Goal: Task Accomplishment & Management: Use online tool/utility

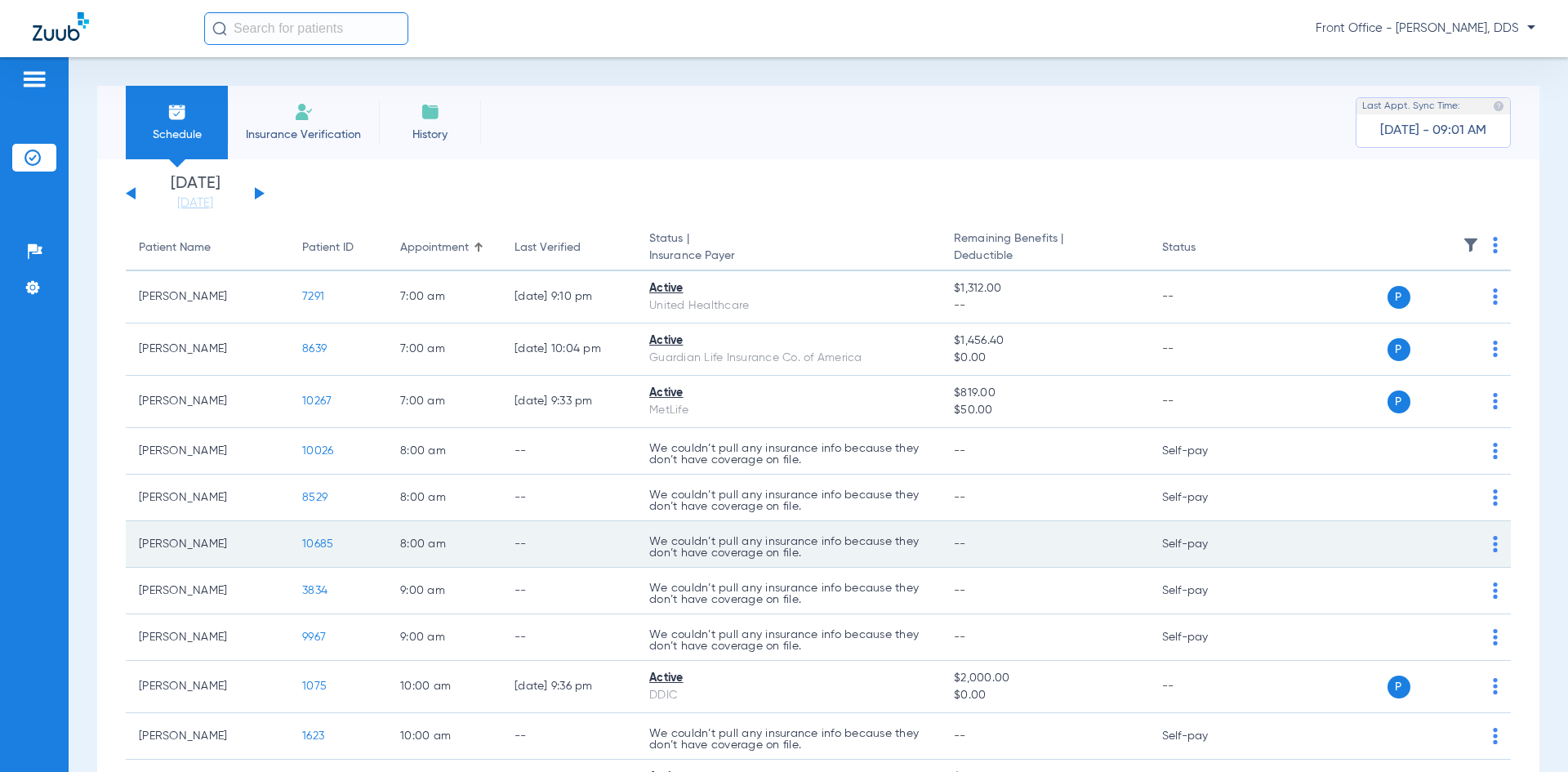
click at [1494, 549] on img at bounding box center [1496, 544] width 5 height 17
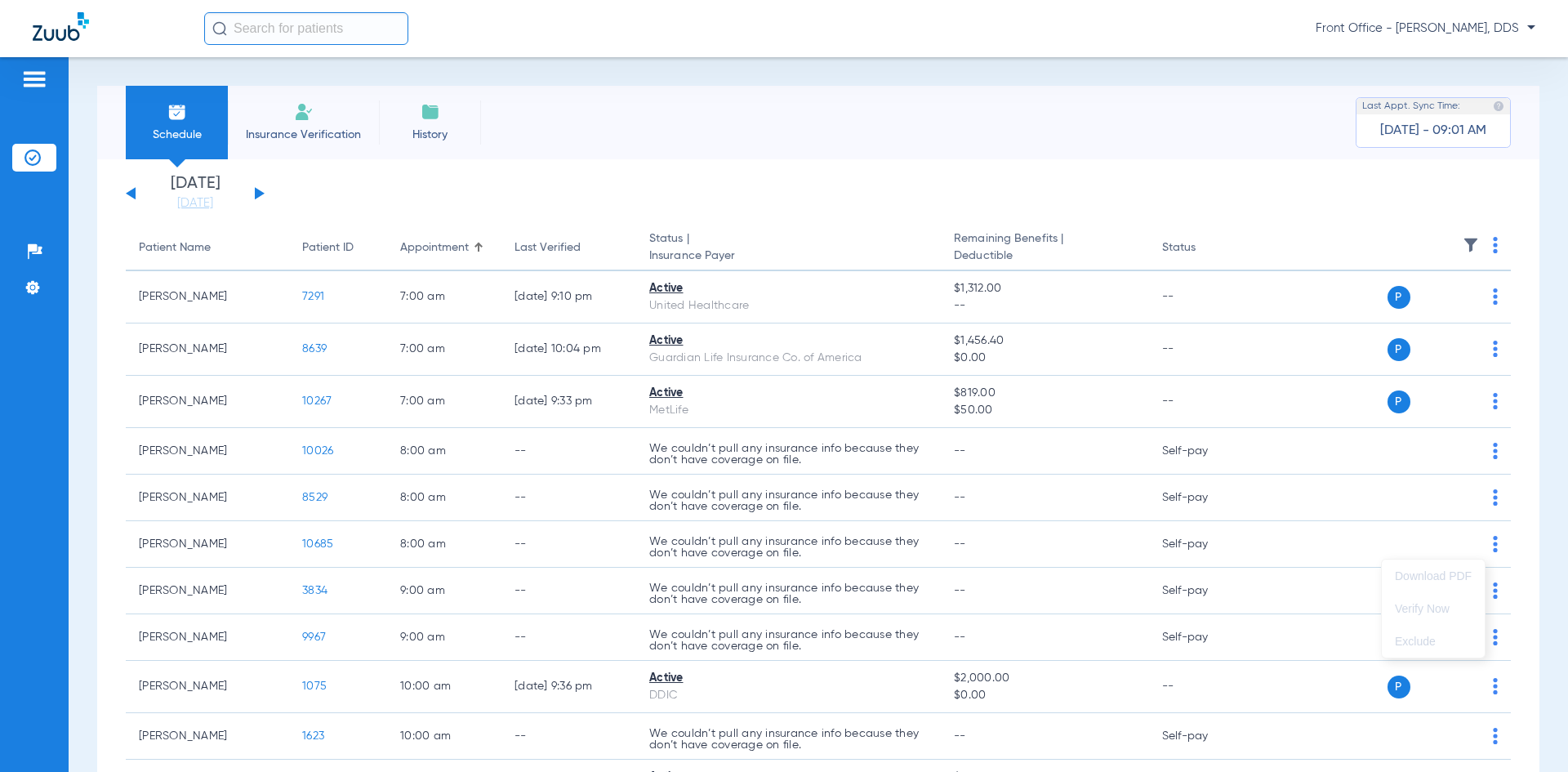
click at [1330, 561] on div at bounding box center [784, 386] width 1568 height 772
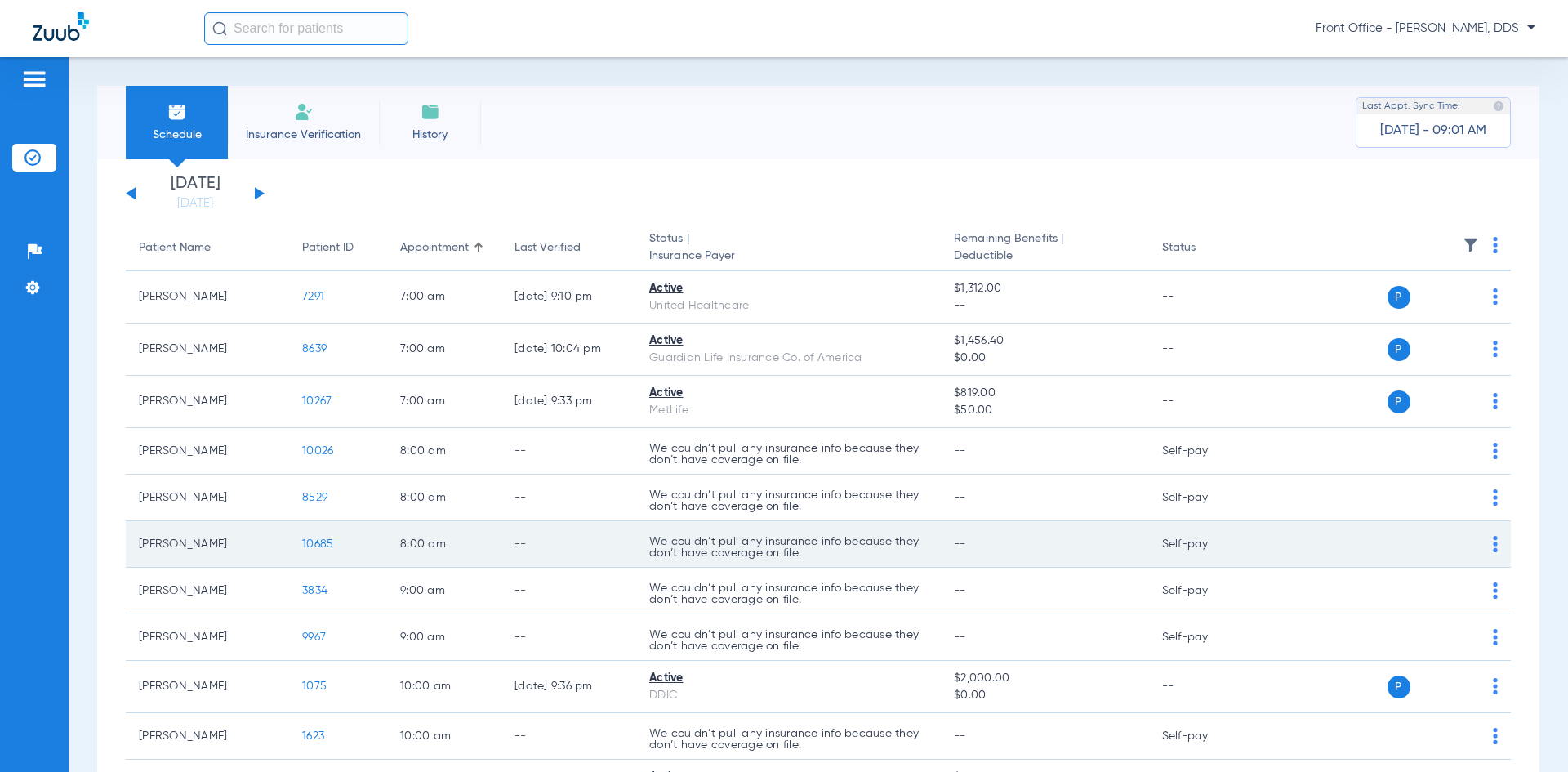
click at [322, 541] on span "10685" at bounding box center [317, 544] width 31 height 12
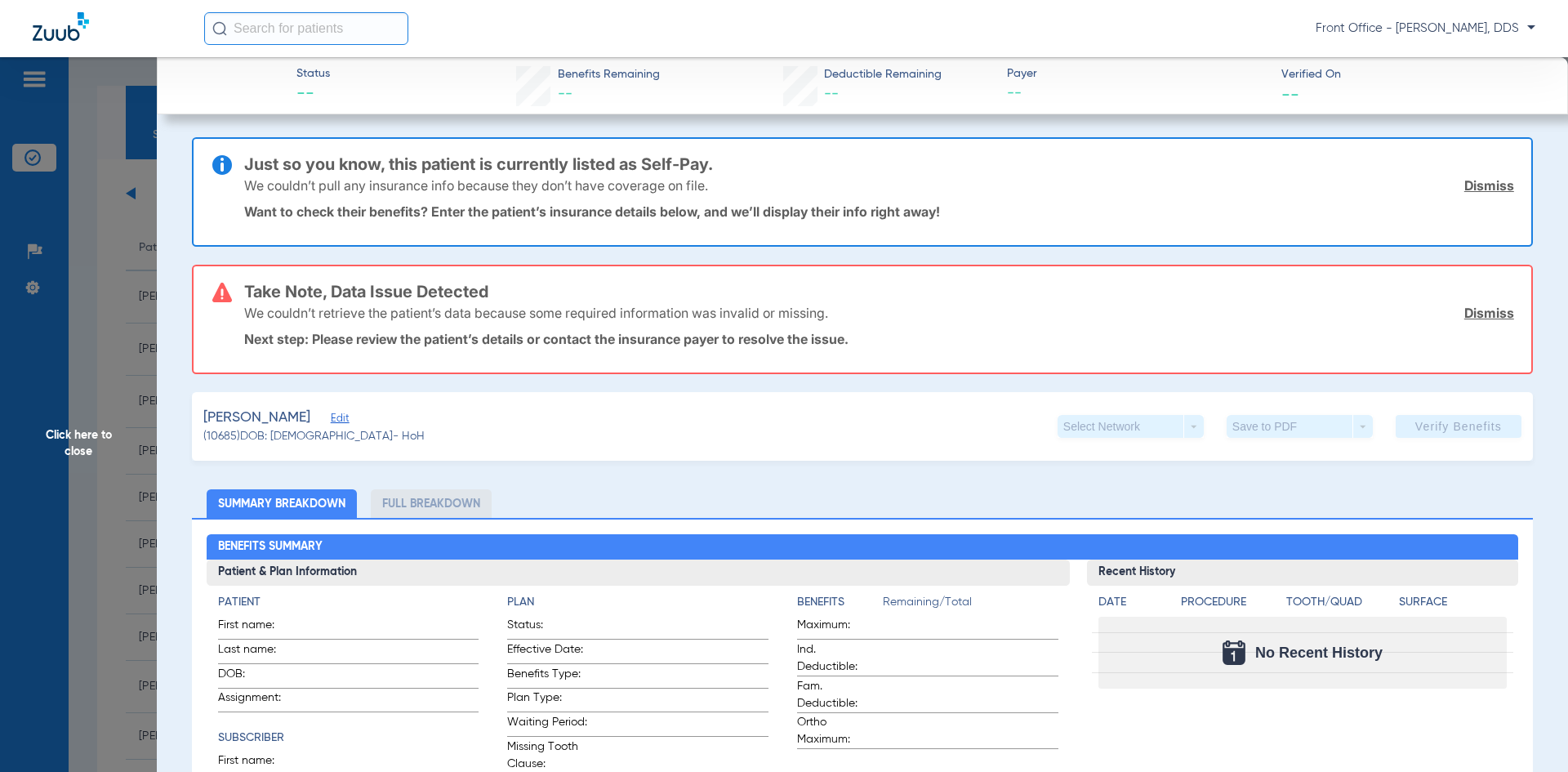
click at [937, 458] on div "[PERSON_NAME] (10685) DOB: [DEMOGRAPHIC_DATA] - HoH Select Network arrow_drop_d…" at bounding box center [862, 427] width 1341 height 69
drag, startPoint x: 1485, startPoint y: 309, endPoint x: 1386, endPoint y: 338, distance: 103.2
click at [1485, 309] on link "Dismiss" at bounding box center [1489, 313] width 50 height 17
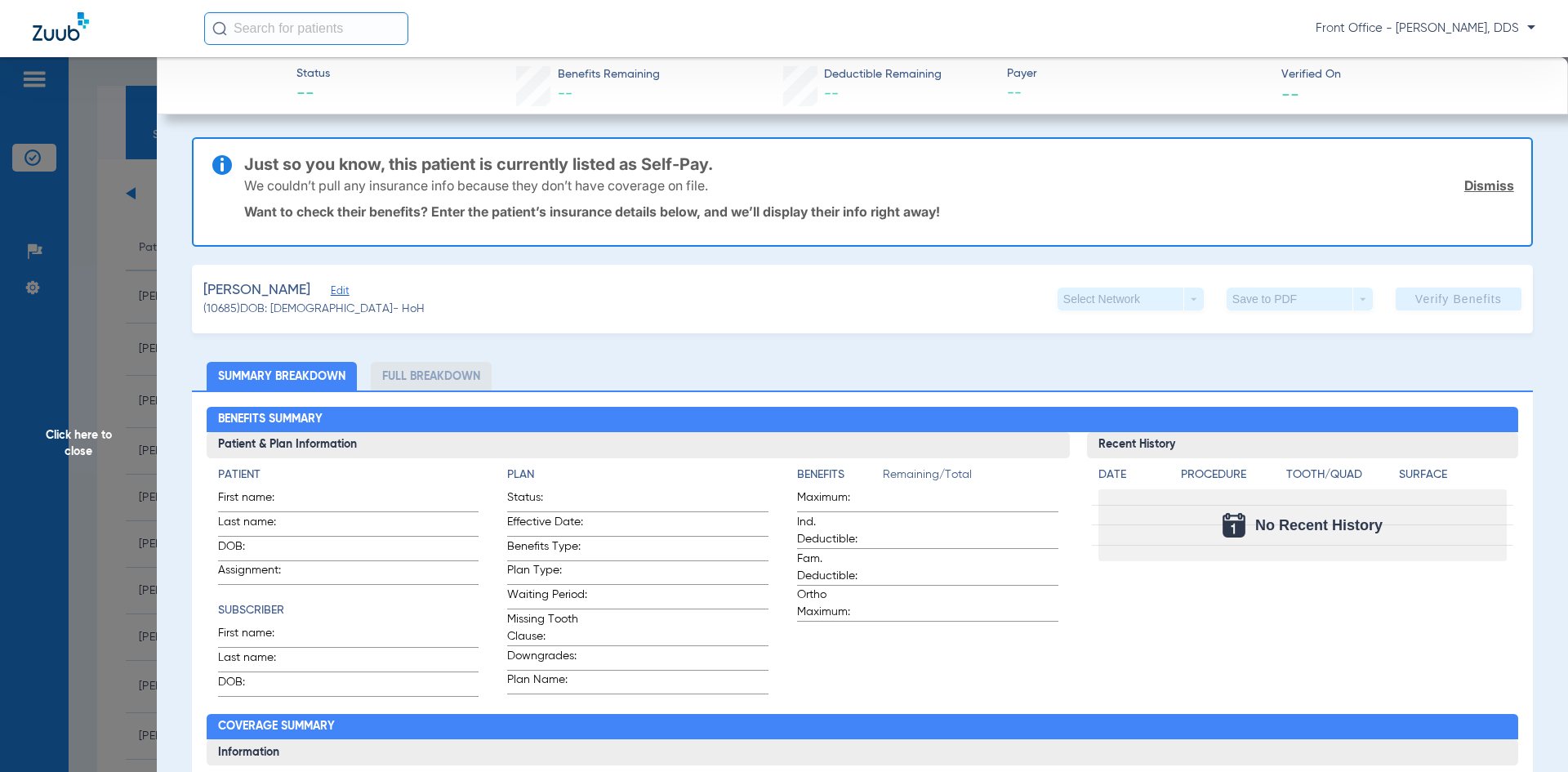
click at [331, 288] on span "Edit" at bounding box center [338, 293] width 15 height 16
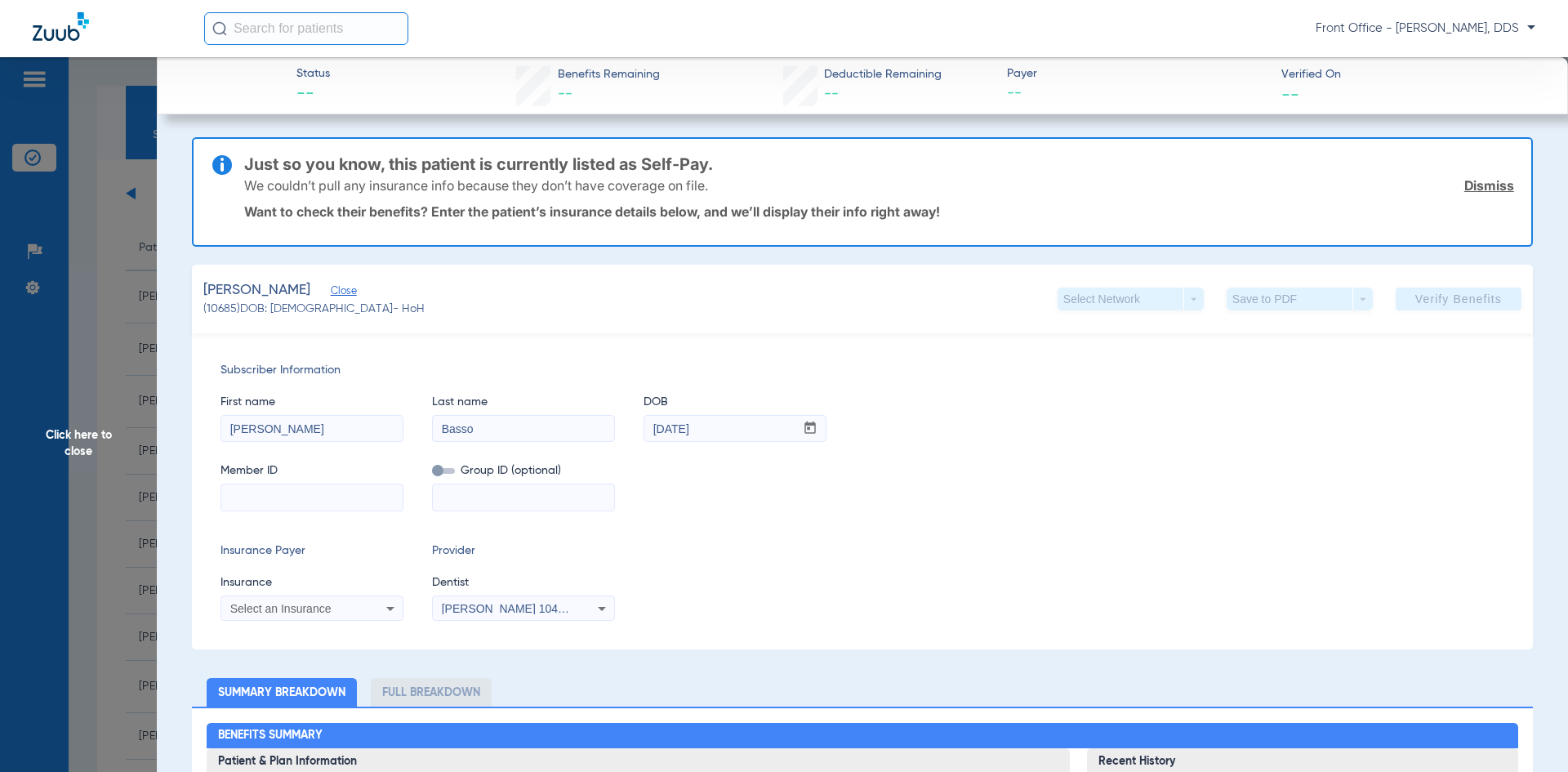
click at [249, 499] on input at bounding box center [312, 497] width 182 height 26
type input "H99986372"
click at [505, 490] on input at bounding box center [523, 497] width 182 height 26
click at [843, 534] on div "Subscriber Information First name [PERSON_NAME] Last name [PERSON_NAME] DOB mm …" at bounding box center [862, 491] width 1341 height 316
click at [388, 606] on icon at bounding box center [390, 608] width 19 height 19
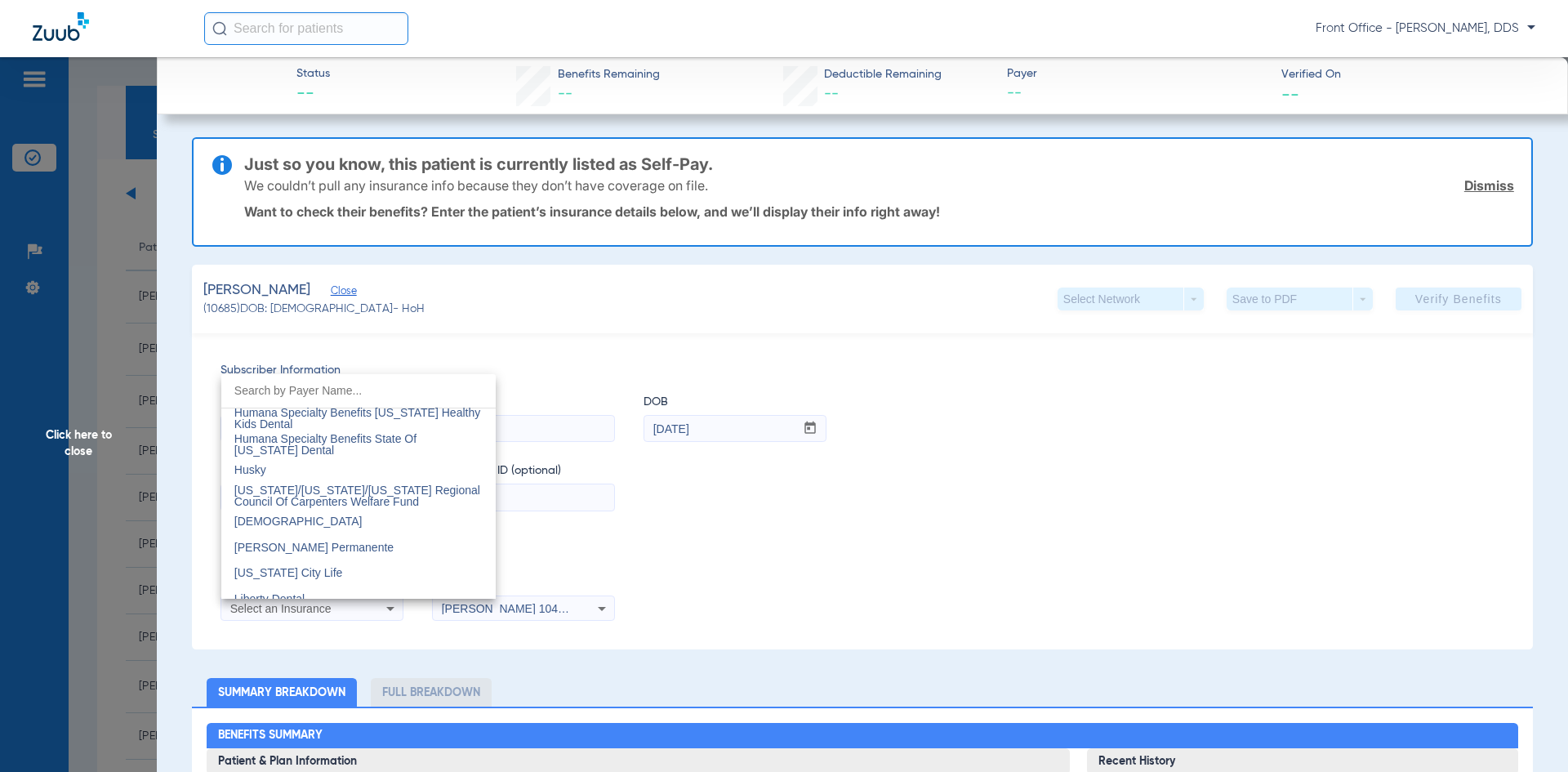
scroll to position [5961, 0]
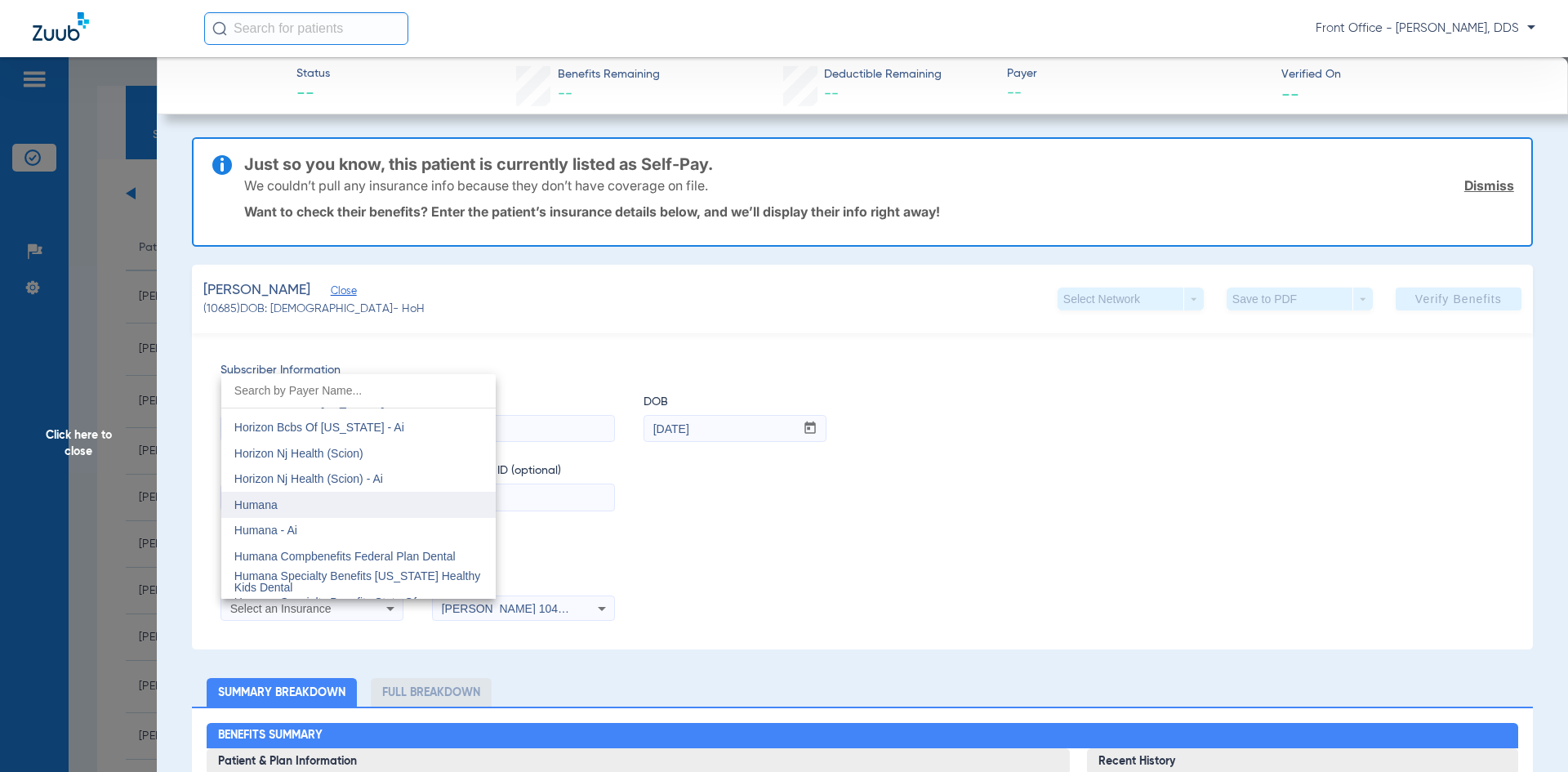
click at [340, 499] on mat-option "Humana" at bounding box center [359, 504] width 274 height 26
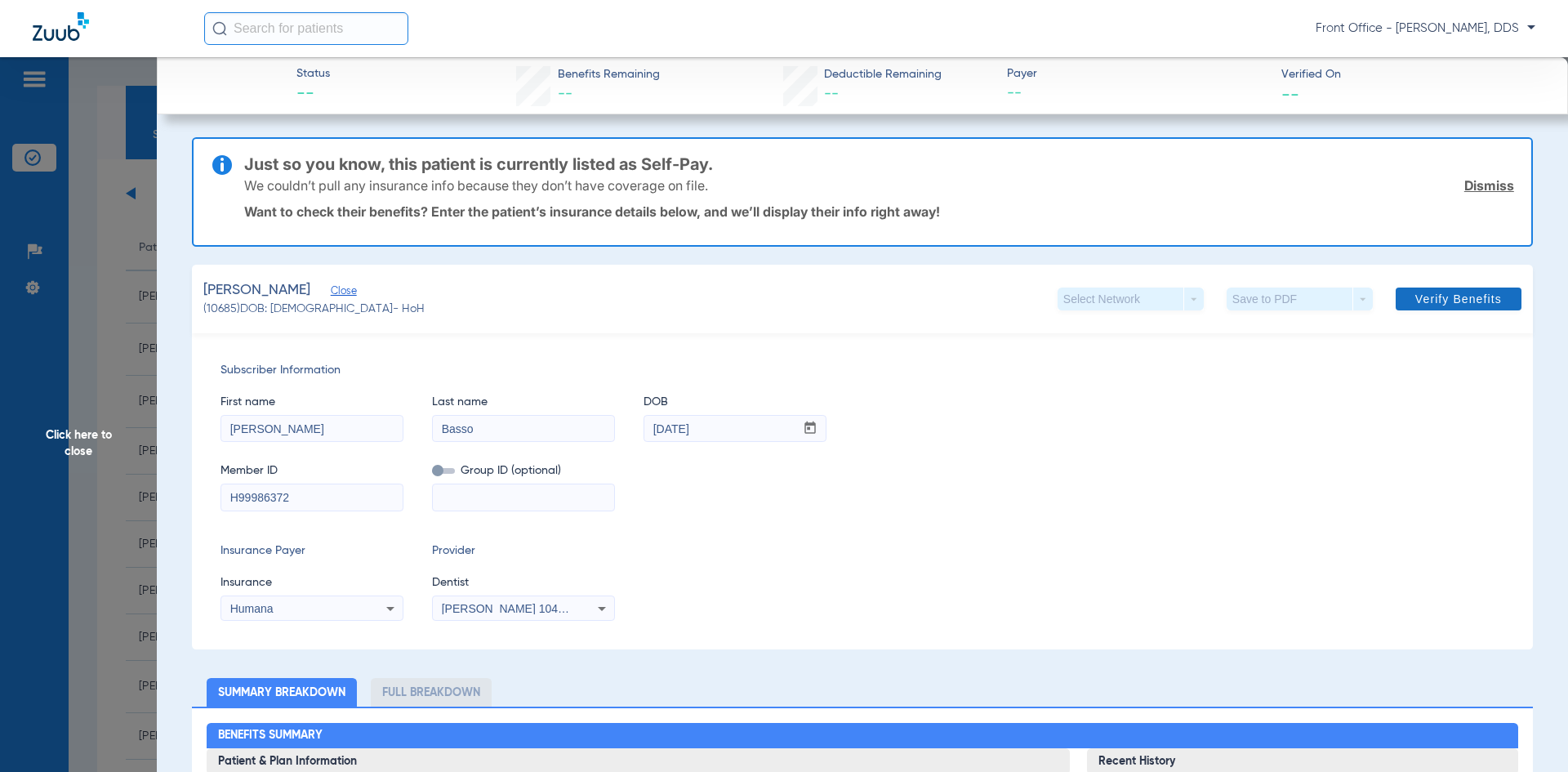
click at [1463, 299] on span "Verify Benefits" at bounding box center [1458, 299] width 86 height 13
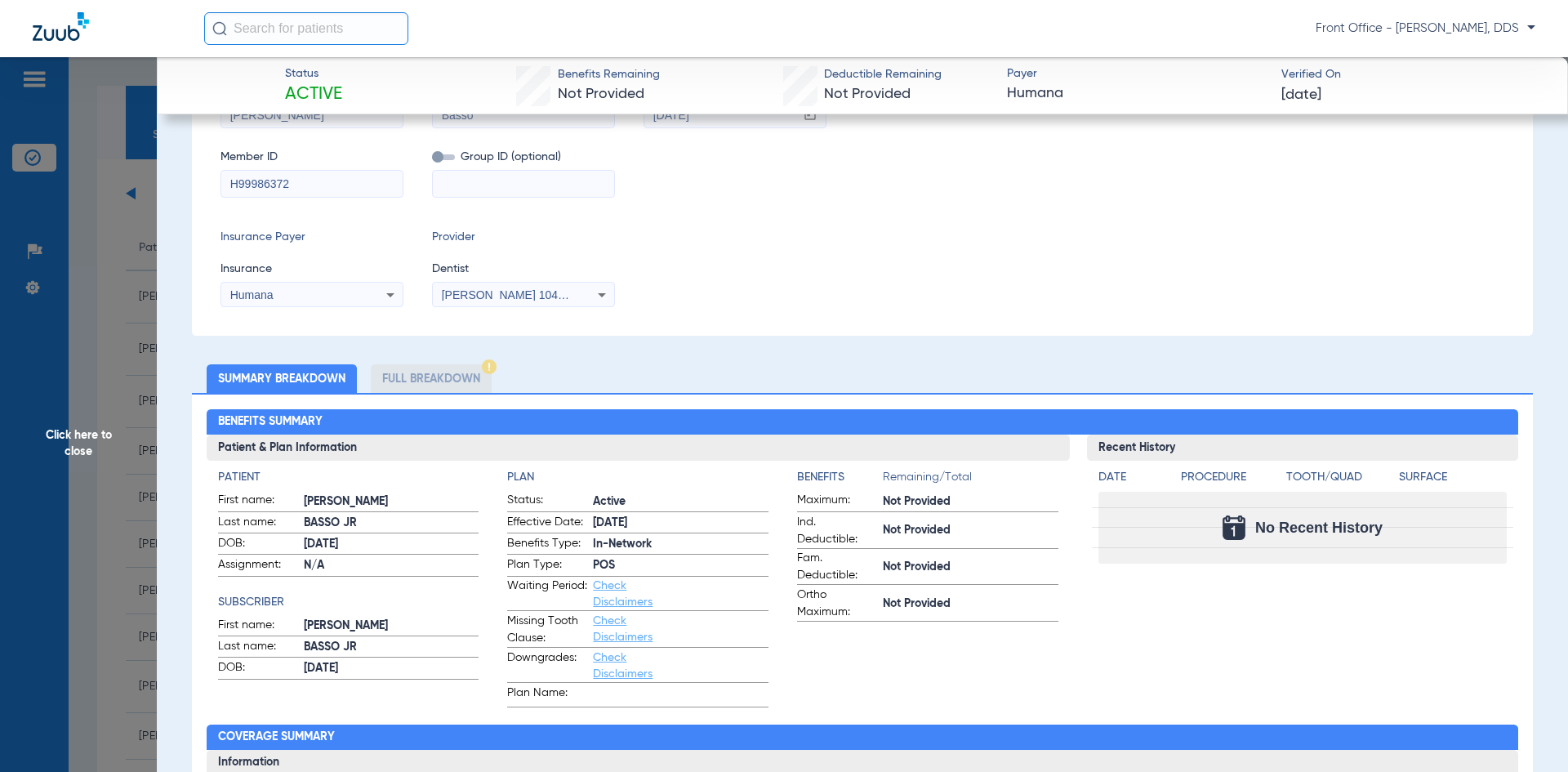
scroll to position [13, 0]
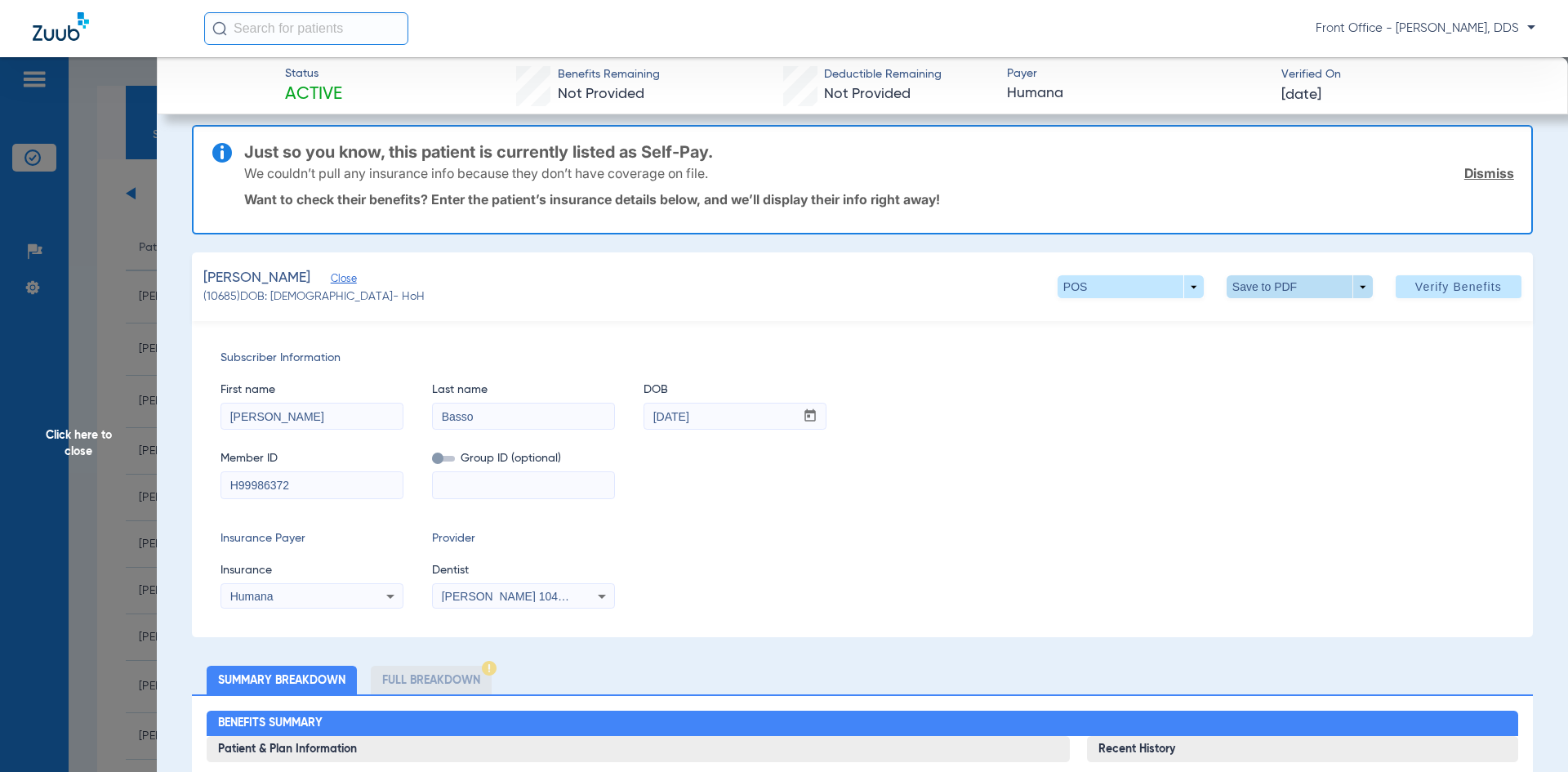
click at [1267, 285] on span at bounding box center [1299, 286] width 146 height 23
click at [1269, 320] on span "Save to PDF" at bounding box center [1293, 320] width 64 height 12
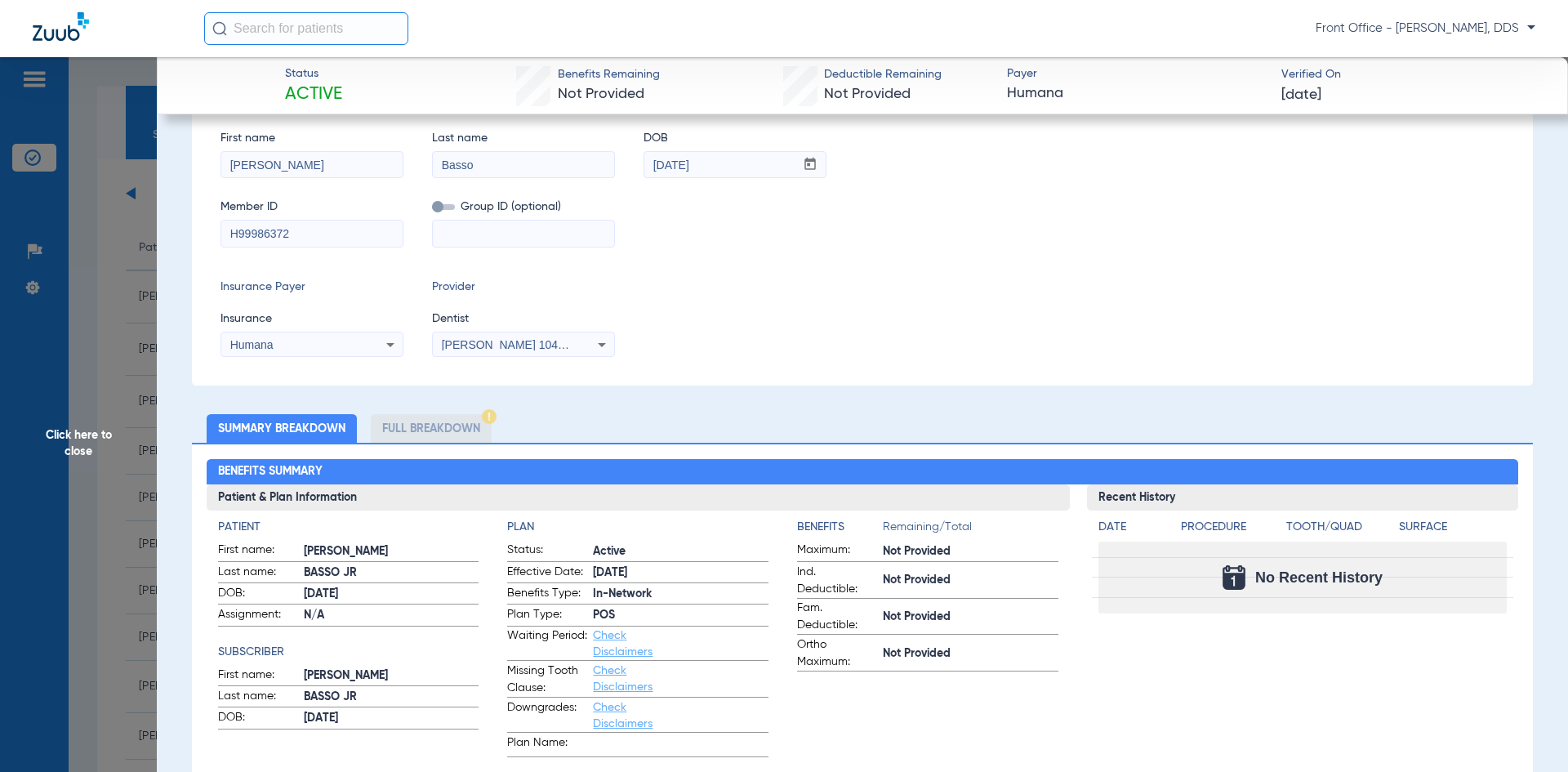
scroll to position [258, 0]
